Goal: Navigation & Orientation: Find specific page/section

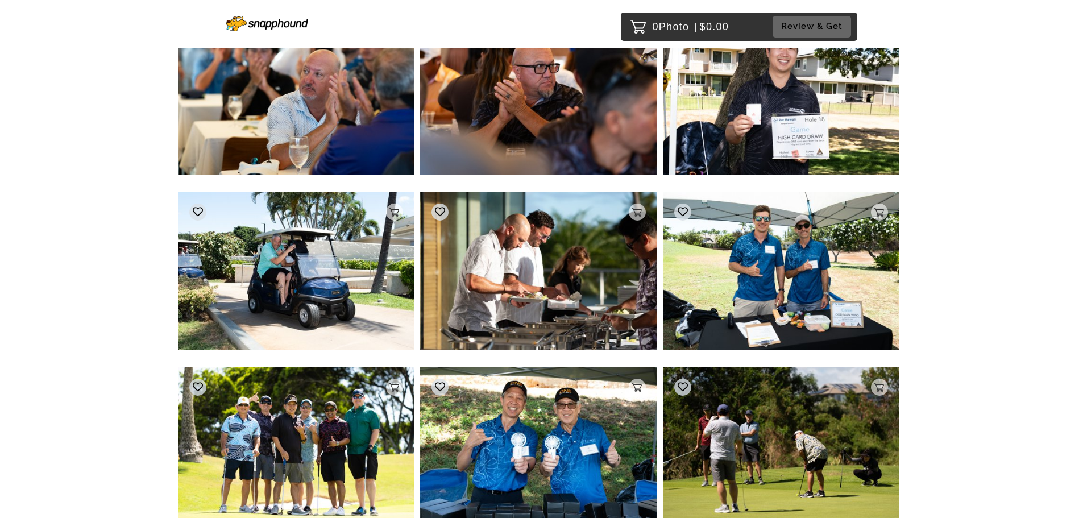
scroll to position [1991, 0]
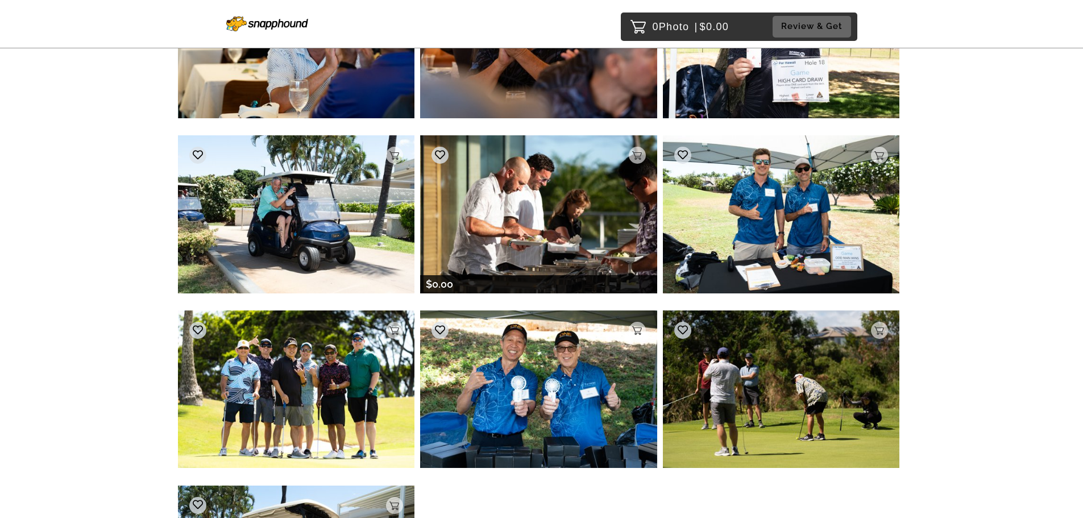
click at [564, 193] on img at bounding box center [538, 214] width 237 height 158
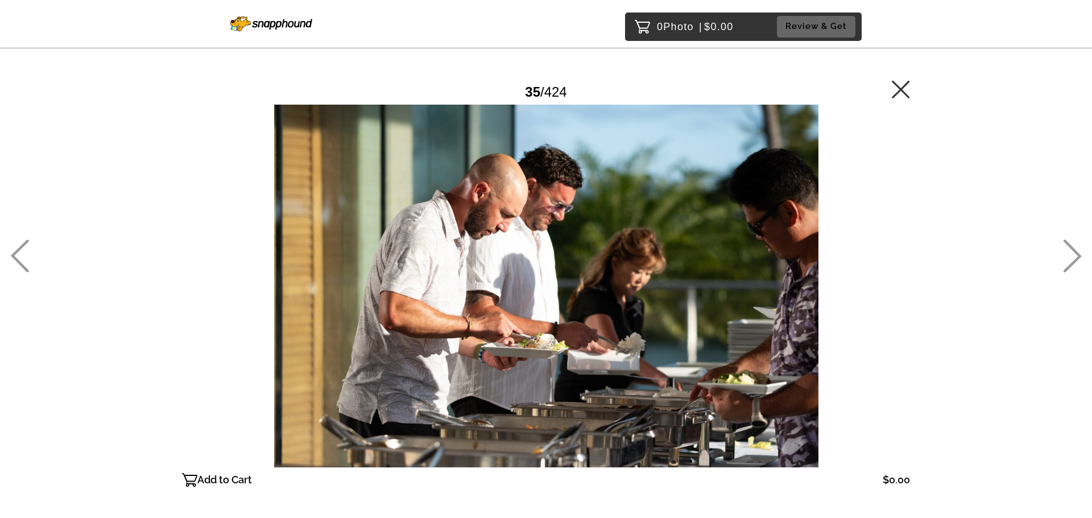
click at [604, 297] on div at bounding box center [546, 286] width 728 height 363
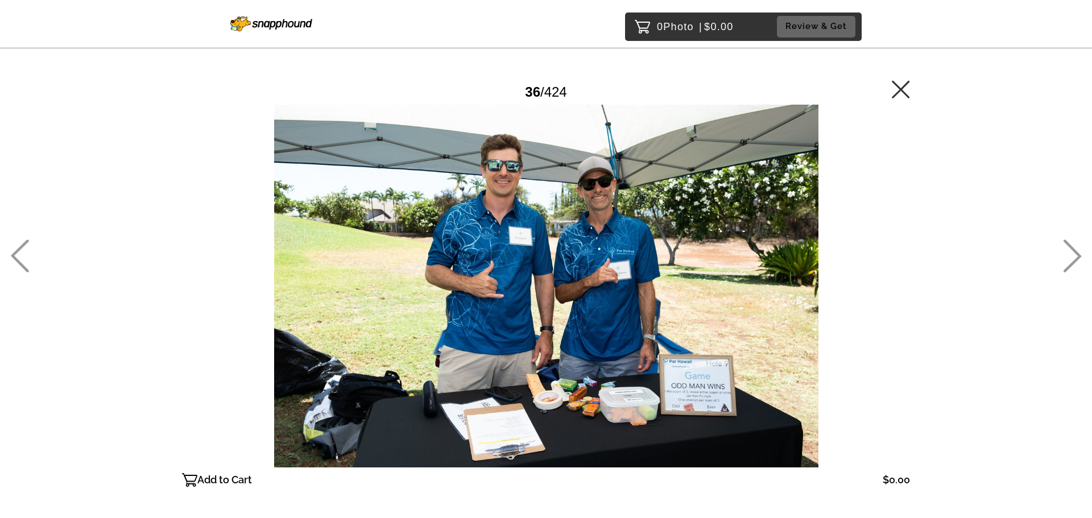
click at [18, 247] on icon at bounding box center [19, 255] width 19 height 33
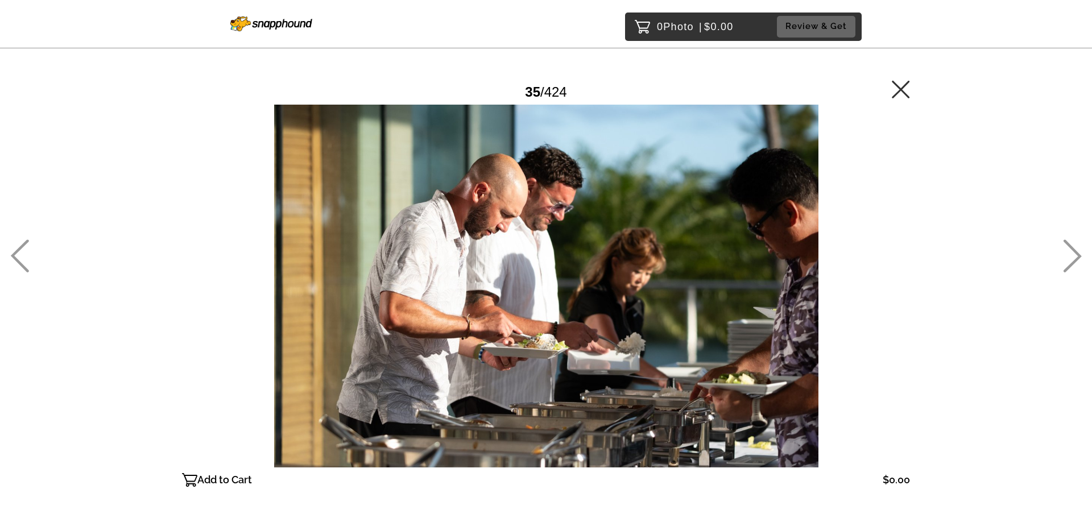
click at [902, 90] on icon at bounding box center [901, 89] width 18 height 18
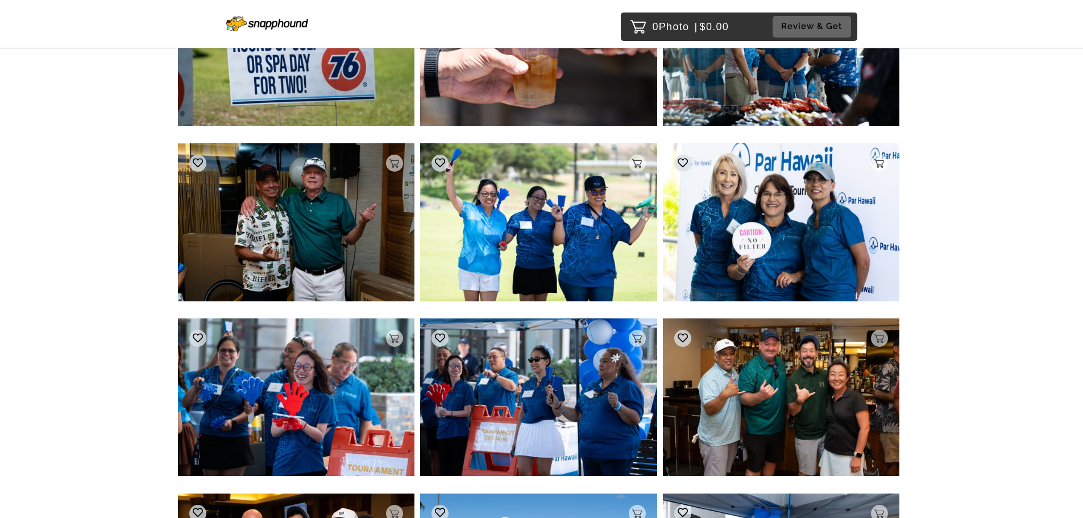
scroll to position [20313, 0]
